Goal: Check status

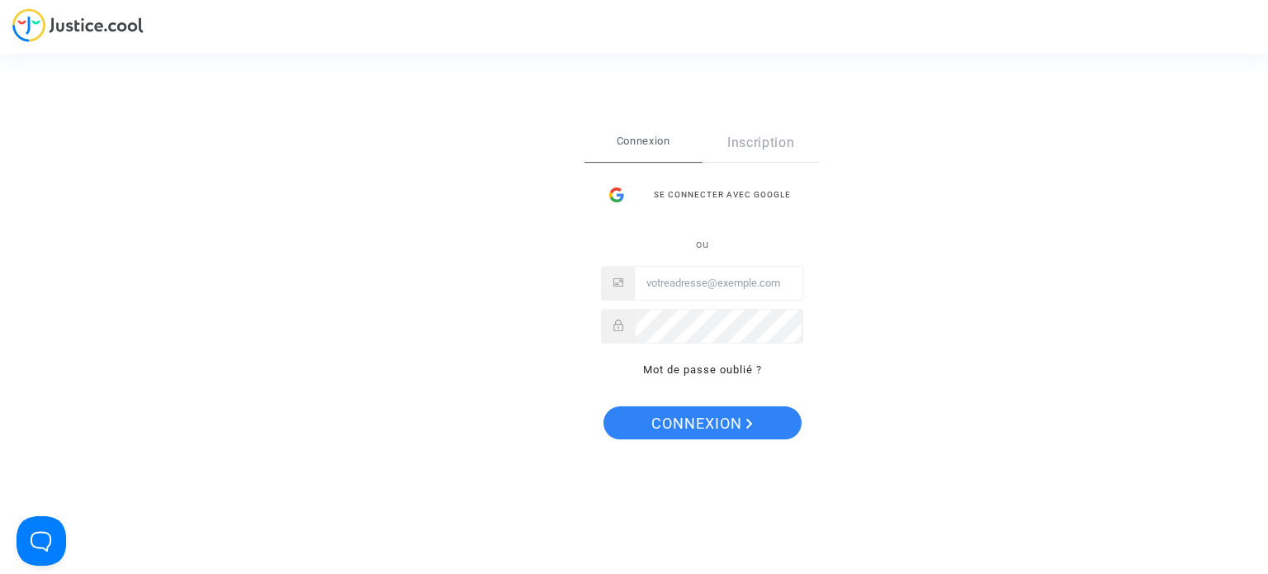
type input "[PERSON_NAME][EMAIL_ADDRESS][DOMAIN_NAME]"
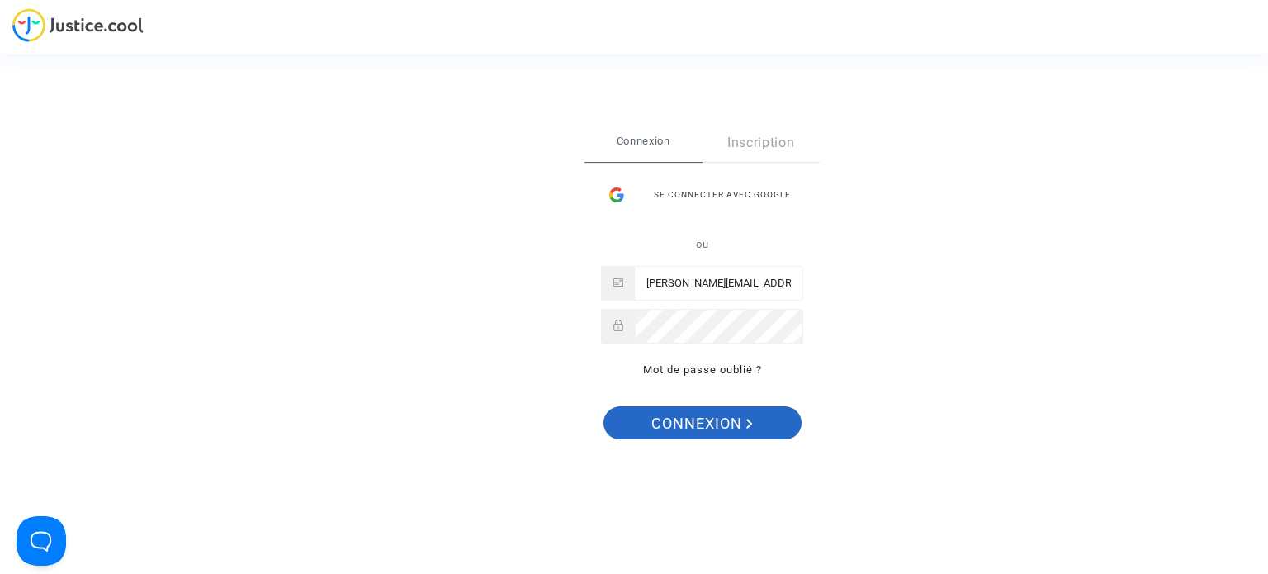
click at [684, 409] on span "Connexion" at bounding box center [703, 423] width 102 height 35
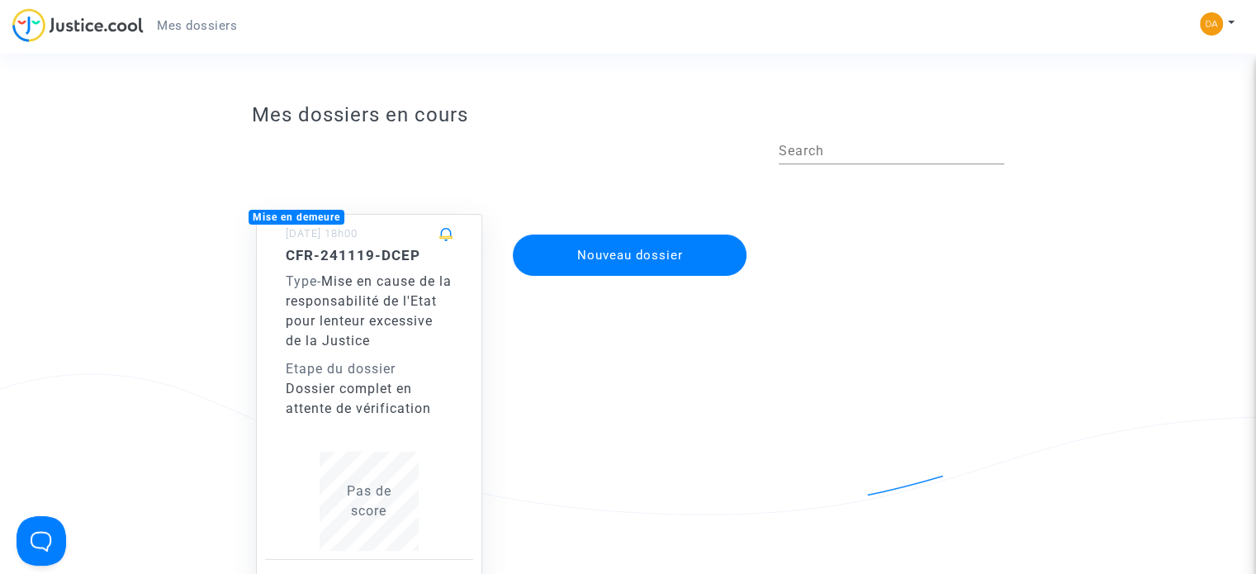
click at [403, 343] on span "Mise en cause de la responsabilité de l'Etat pour lenteur excessive de la Justi…" at bounding box center [369, 310] width 166 height 75
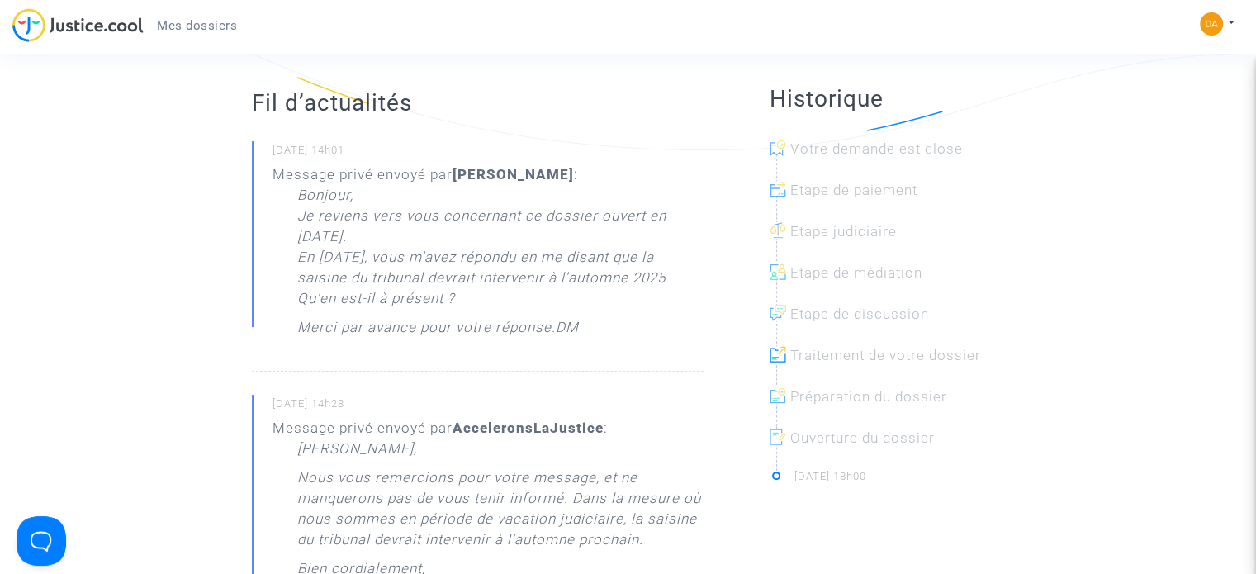
scroll to position [248, 0]
